Goal: Check status: Check status

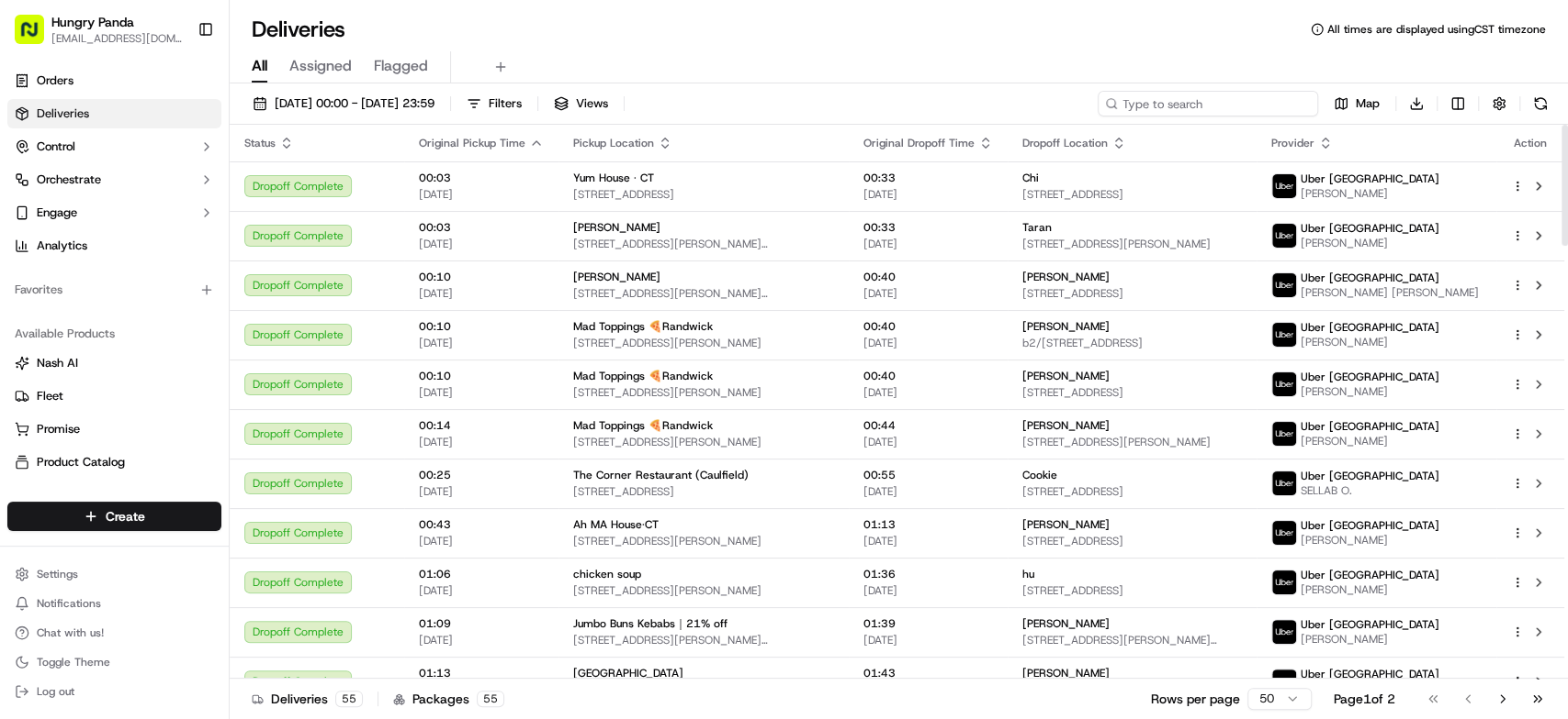
click at [1203, 114] on input at bounding box center [1207, 104] width 220 height 25
paste input "0874997437253707581221"
type input "0874997437253707581221"
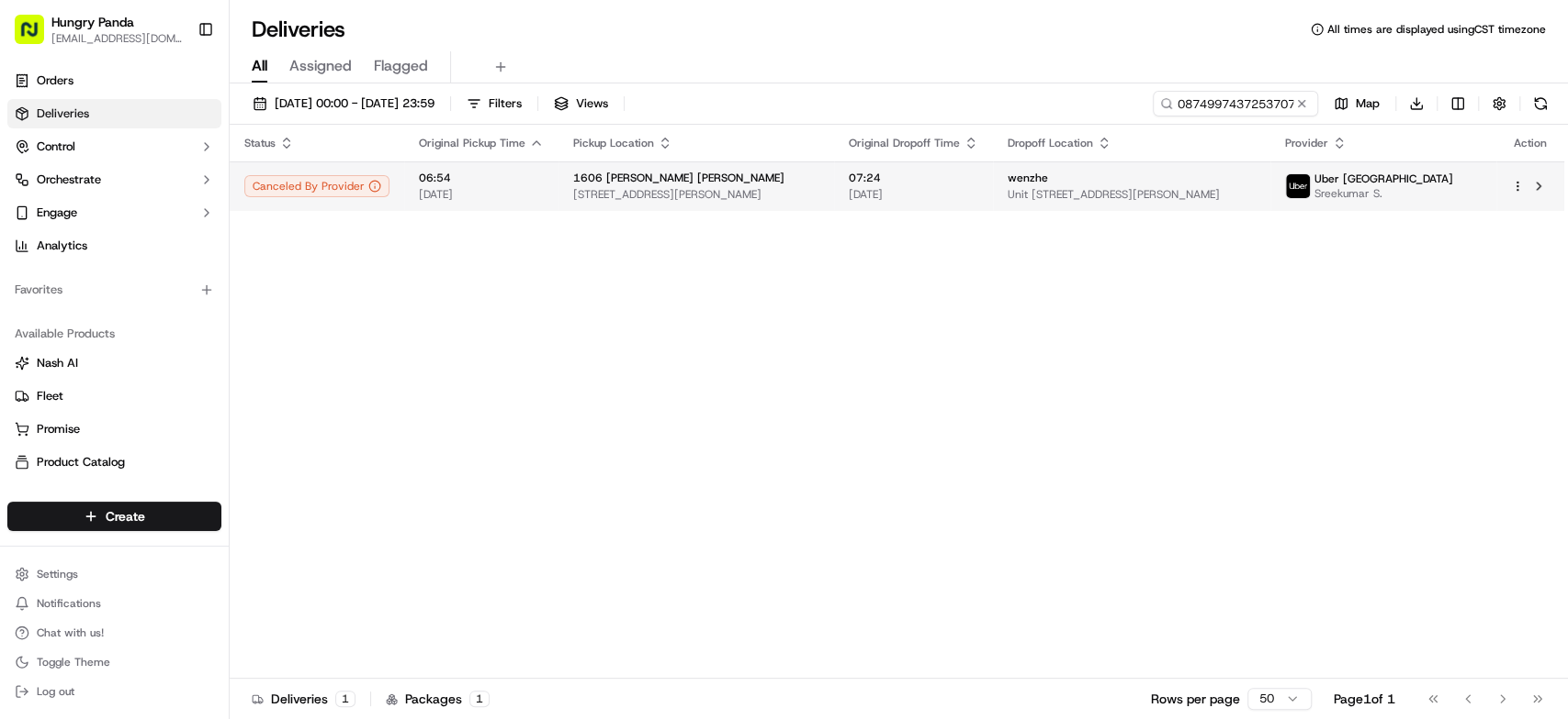
click at [833, 187] on td "[STREET_ADDRESS][PERSON_NAME][PERSON_NAME][PERSON_NAME]" at bounding box center [696, 186] width 276 height 50
click at [831, 189] on td "[STREET_ADDRESS][PERSON_NAME][PERSON_NAME][PERSON_NAME]" at bounding box center [696, 186] width 276 height 50
click at [819, 192] on span "[STREET_ADDRESS][PERSON_NAME]" at bounding box center [696, 194] width 246 height 15
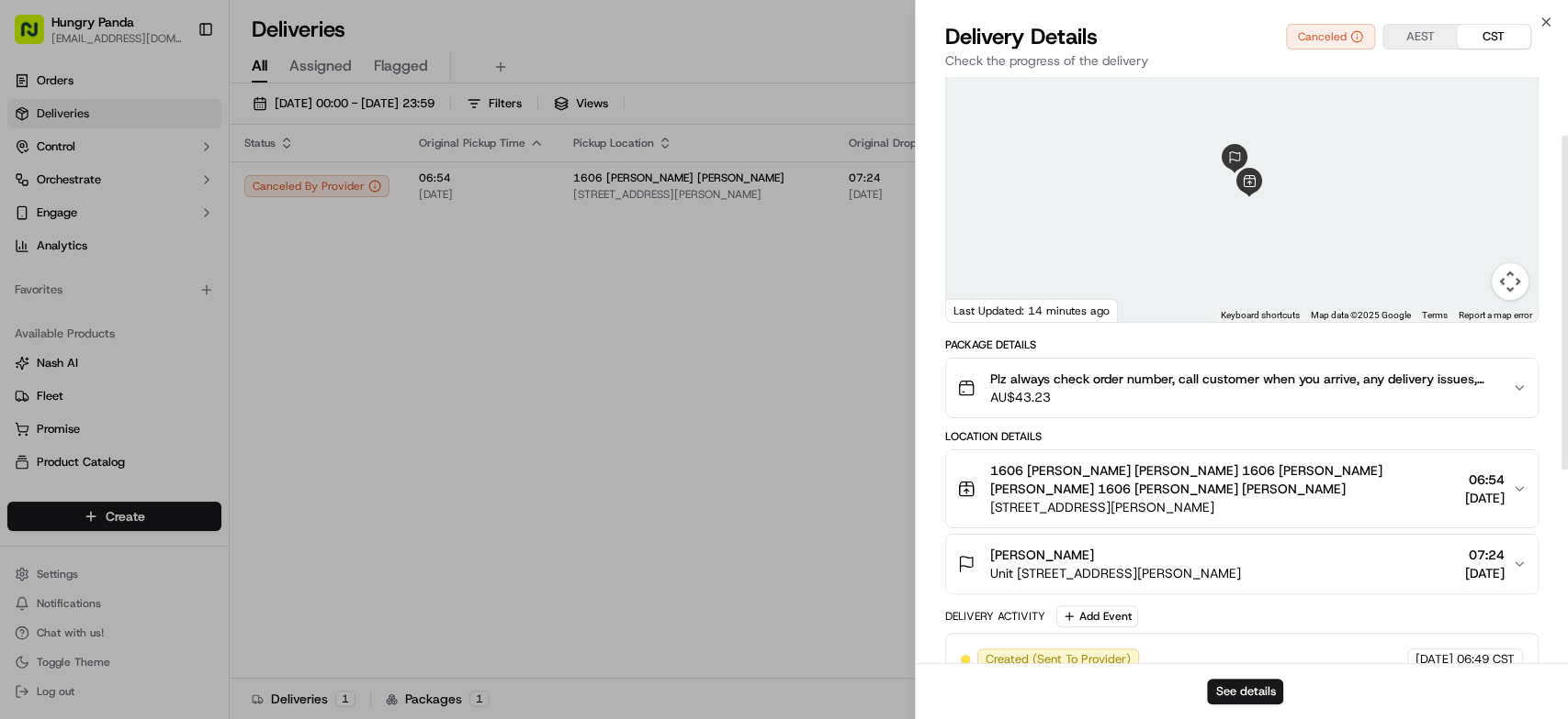
scroll to position [102, 0]
